Goal: Information Seeking & Learning: Learn about a topic

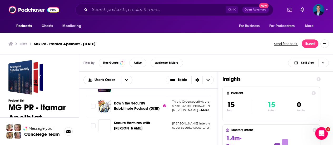
scroll to position [53, 0]
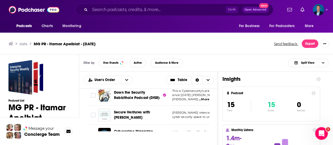
click at [193, 115] on span "cyber security space to understand their plights, g" at bounding box center [208, 117] width 73 height 4
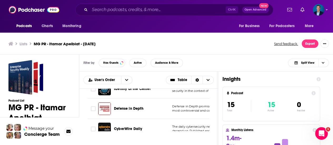
scroll to position [2, 0]
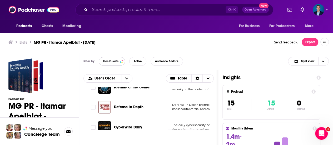
click at [116, 62] on span "Has Guests" at bounding box center [110, 61] width 15 height 3
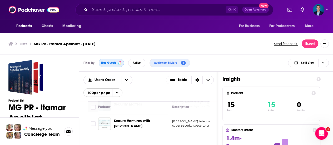
scroll to position [281, 0]
click at [90, 63] on h3 "Filter by" at bounding box center [88, 63] width 11 height 4
click at [308, 61] on span "Split View" at bounding box center [307, 62] width 13 height 3
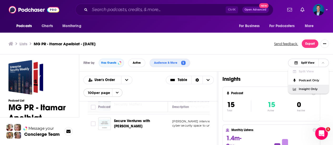
click at [310, 88] on span "Insight Only" at bounding box center [311, 89] width 26 height 3
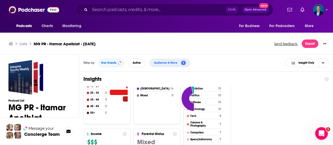
scroll to position [192, 0]
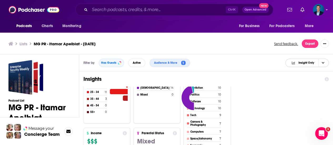
click at [324, 62] on icon "Choose View" at bounding box center [322, 62] width 3 height 3
click at [302, 73] on span "Split View" at bounding box center [310, 71] width 29 height 3
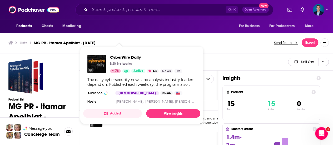
scroll to position [2, 0]
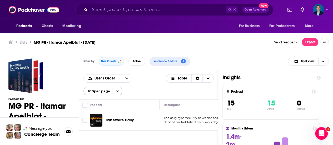
click at [228, 51] on div "Lists MG PR - Itamar Apelblat - [DATE] Send feedback. Export" at bounding box center [166, 42] width 333 height 21
click at [125, 118] on span "CyberWire Daily" at bounding box center [119, 120] width 28 height 4
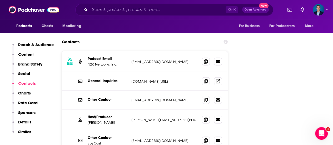
scroll to position [710, 0]
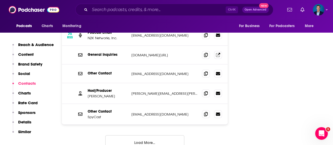
click at [155, 135] on button "Load More..." at bounding box center [144, 142] width 79 height 14
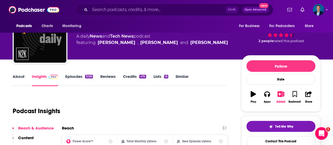
scroll to position [0, 0]
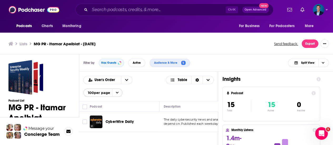
scroll to position [2, 0]
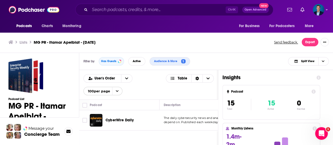
click at [66, 99] on h3 "Podcast List" at bounding box center [39, 98] width 62 height 3
